Goal: Ask a question: Seek information or help from site administrators or community

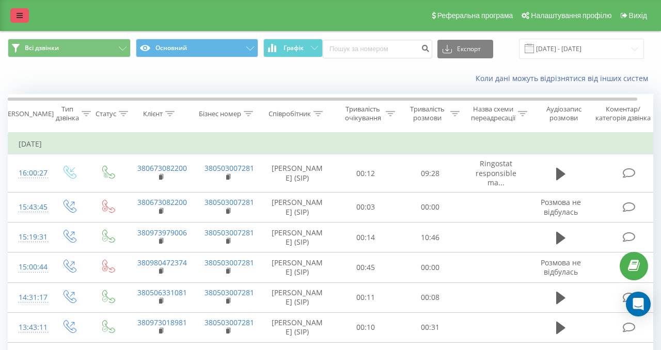
click at [24, 18] on link at bounding box center [19, 15] width 19 height 14
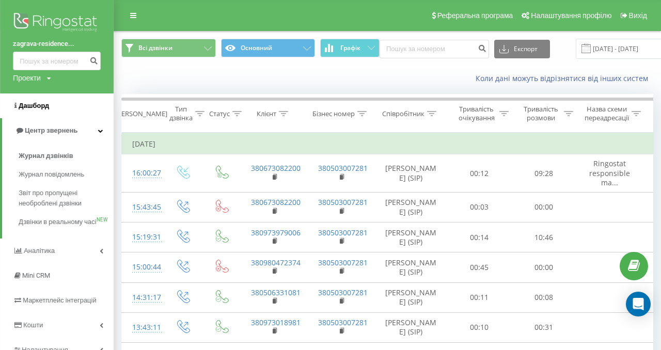
click at [32, 106] on span "Дашборд" at bounding box center [34, 106] width 30 height 8
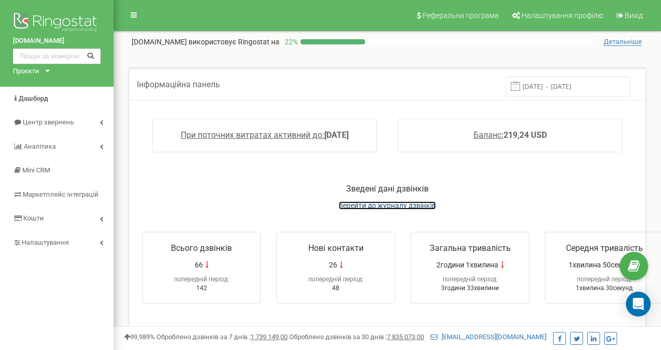
click at [386, 204] on span "перейти до журналу дзвінків" at bounding box center [387, 205] width 97 height 8
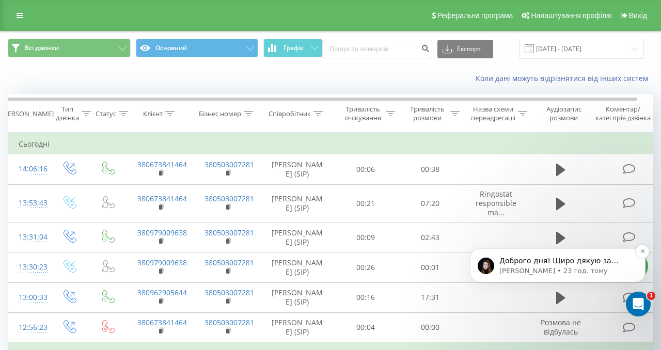
click at [518, 264] on p "Доброго дня! Щиро дякую за ваше очікування! Ось Европейські аналоги VPN, які по…" at bounding box center [565, 261] width 133 height 10
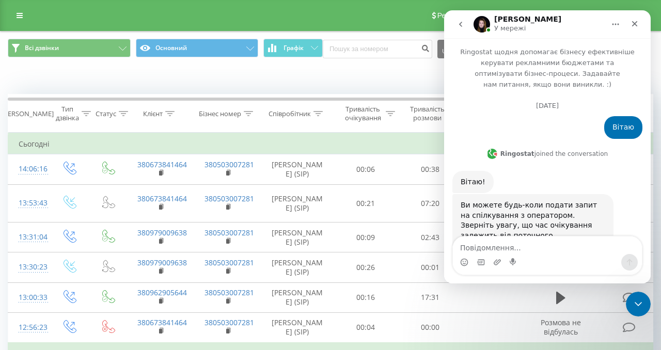
scroll to position [77, 0]
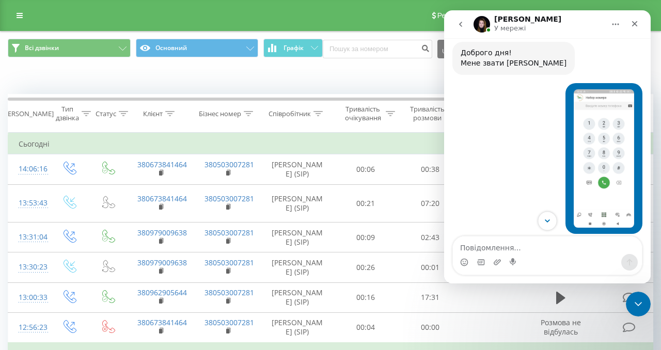
click at [546, 223] on icon "Scroll to bottom" at bounding box center [546, 220] width 9 height 9
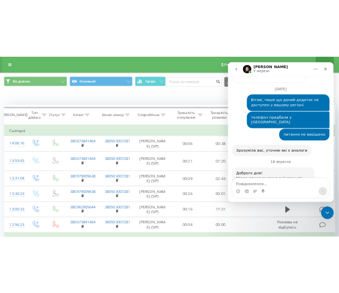
scroll to position [2356, 0]
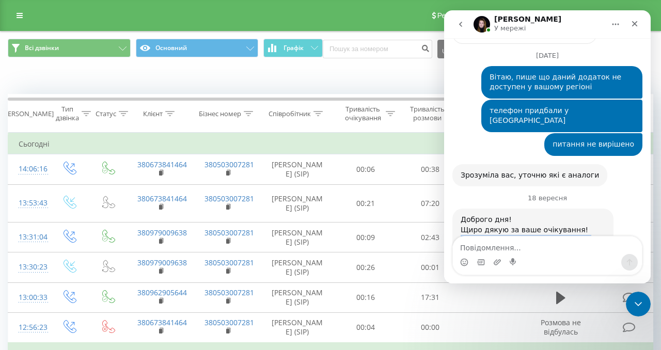
drag, startPoint x: 461, startPoint y: 138, endPoint x: 532, endPoint y: 220, distance: 108.7
click at [532, 221] on div "Доброго дня! Щиро дякую за ваше очікування! Ось Европейські аналоги VPN, які по…" at bounding box center [547, 278] width 190 height 139
copy div "Ось Европейські аналоги VPN, які повинні працювати в Франції. DNS0.EU European …"
click at [634, 28] on div "Закрити" at bounding box center [634, 23] width 19 height 19
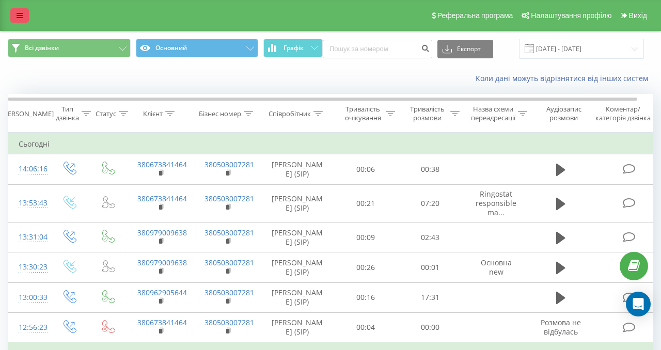
click at [20, 18] on icon at bounding box center [20, 15] width 6 height 7
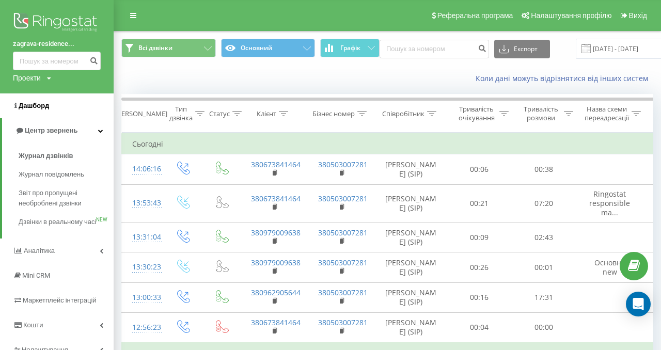
click at [38, 100] on link "Дашборд" at bounding box center [57, 105] width 114 height 25
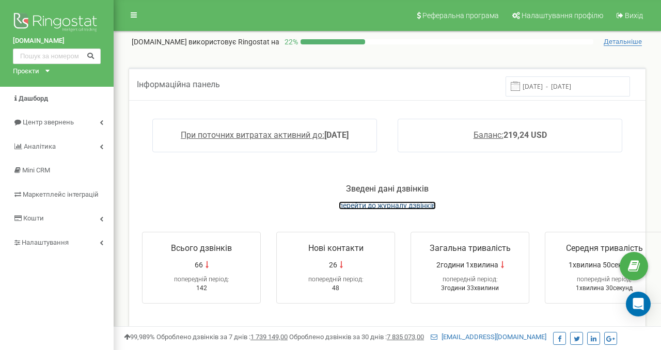
click at [377, 202] on span "перейти до журналу дзвінків" at bounding box center [387, 205] width 97 height 8
